Goal: Task Accomplishment & Management: Use online tool/utility

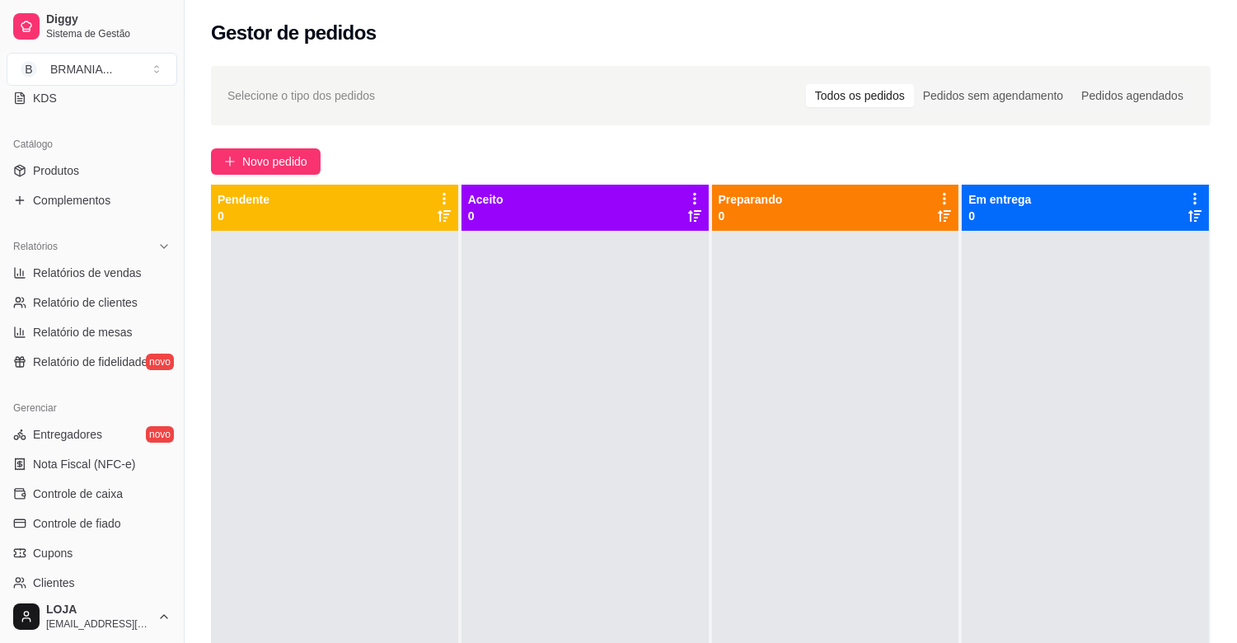
scroll to position [409, 0]
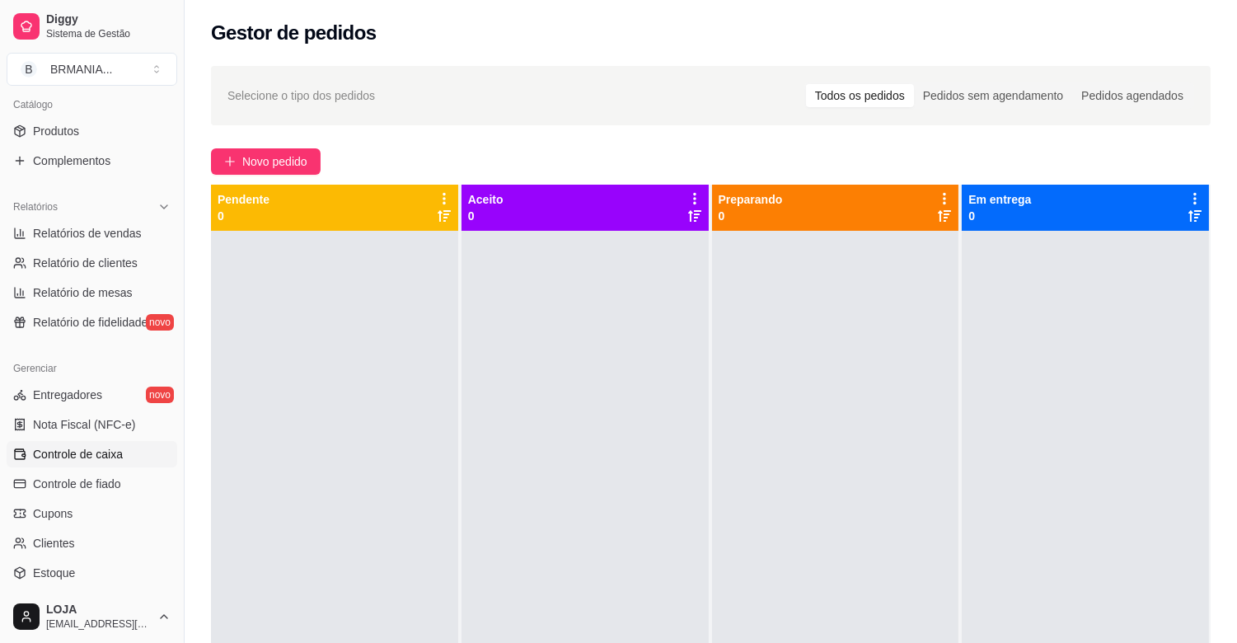
click at [86, 449] on span "Controle de caixa" at bounding box center [78, 454] width 90 height 16
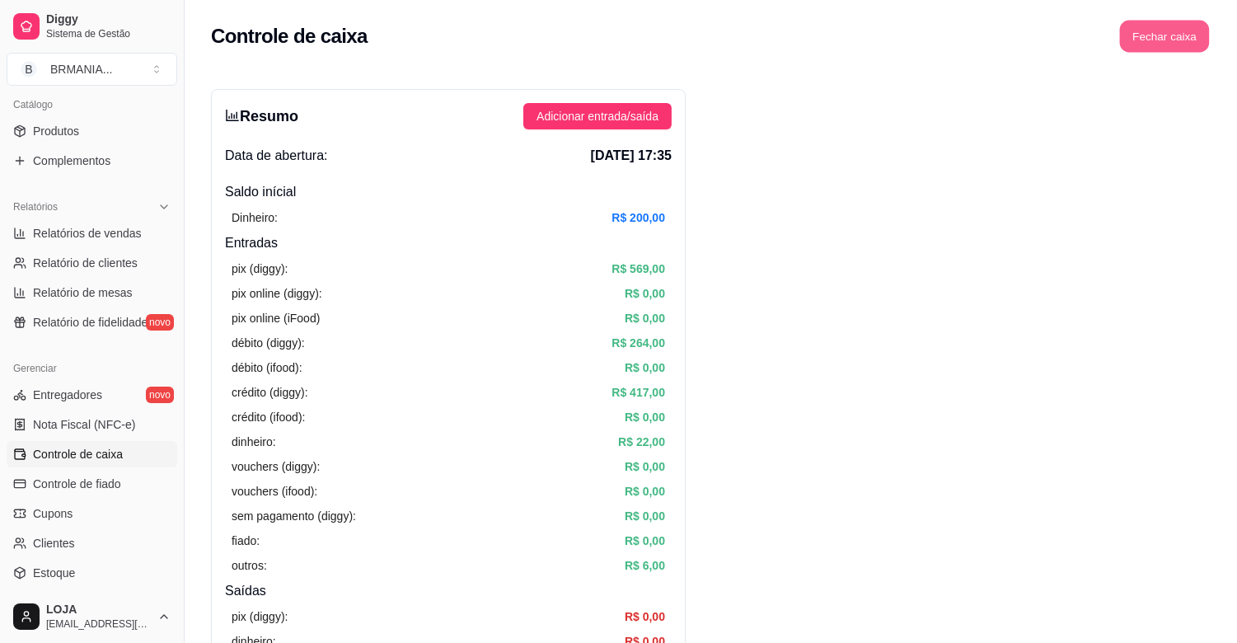
click at [1160, 26] on button "Fechar caixa" at bounding box center [1165, 37] width 90 height 32
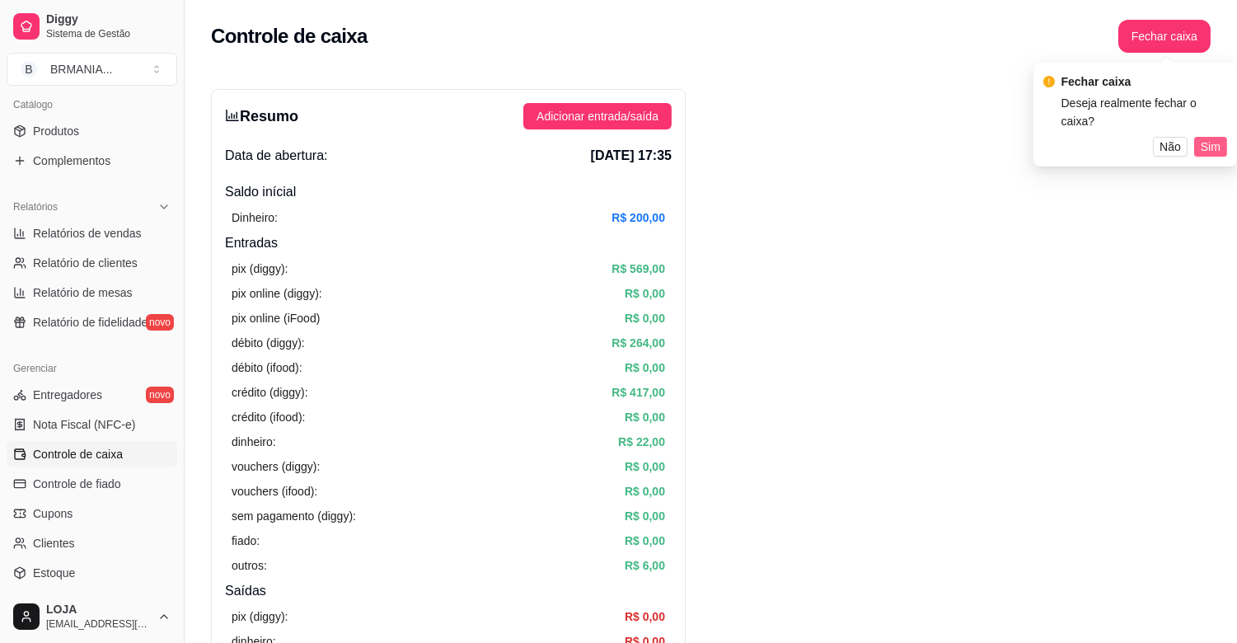
click at [1213, 138] on span "Sim" at bounding box center [1211, 147] width 20 height 18
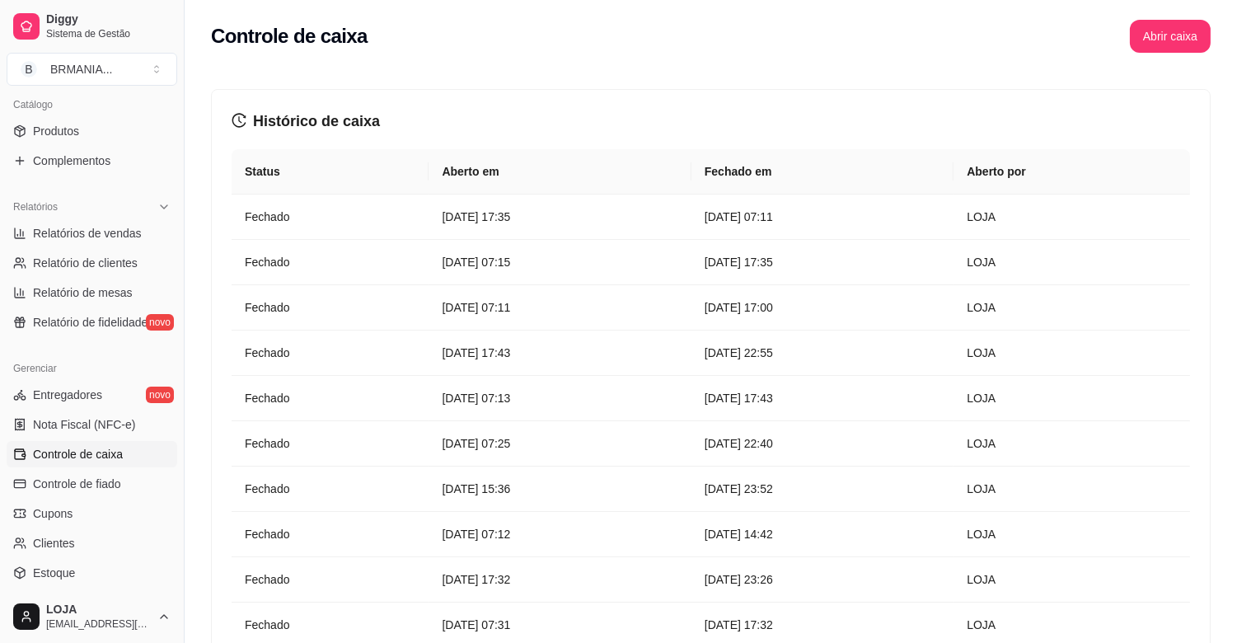
click at [1215, 128] on div "Histórico de caixa Status Aberto em [GEOGRAPHIC_DATA] em [GEOGRAPHIC_DATA] por …" at bounding box center [711, 402] width 1052 height 678
click at [1210, 128] on div "Histórico de caixa Status Aberto em [GEOGRAPHIC_DATA] em [GEOGRAPHIC_DATA] por …" at bounding box center [711, 405] width 1000 height 632
click at [1160, 34] on button "Abrir caixa" at bounding box center [1170, 37] width 78 height 32
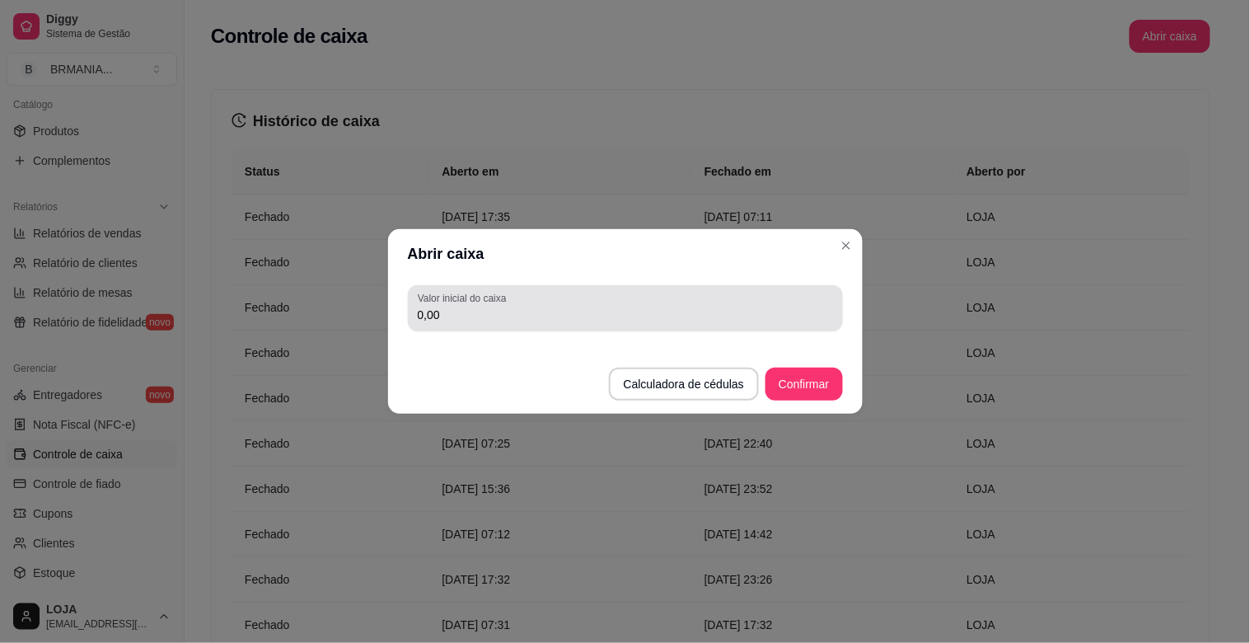
click at [483, 309] on input "0,00" at bounding box center [625, 315] width 415 height 16
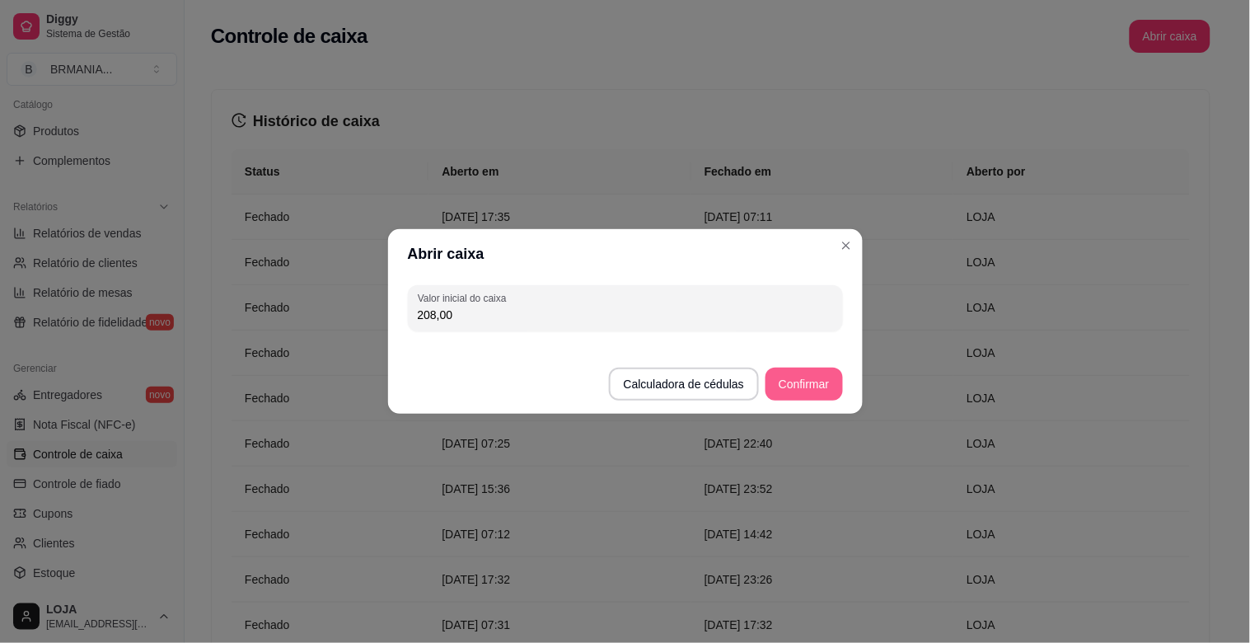
type input "208,00"
click at [813, 384] on button "Confirmar" at bounding box center [803, 384] width 75 height 32
